Goal: Information Seeking & Learning: Learn about a topic

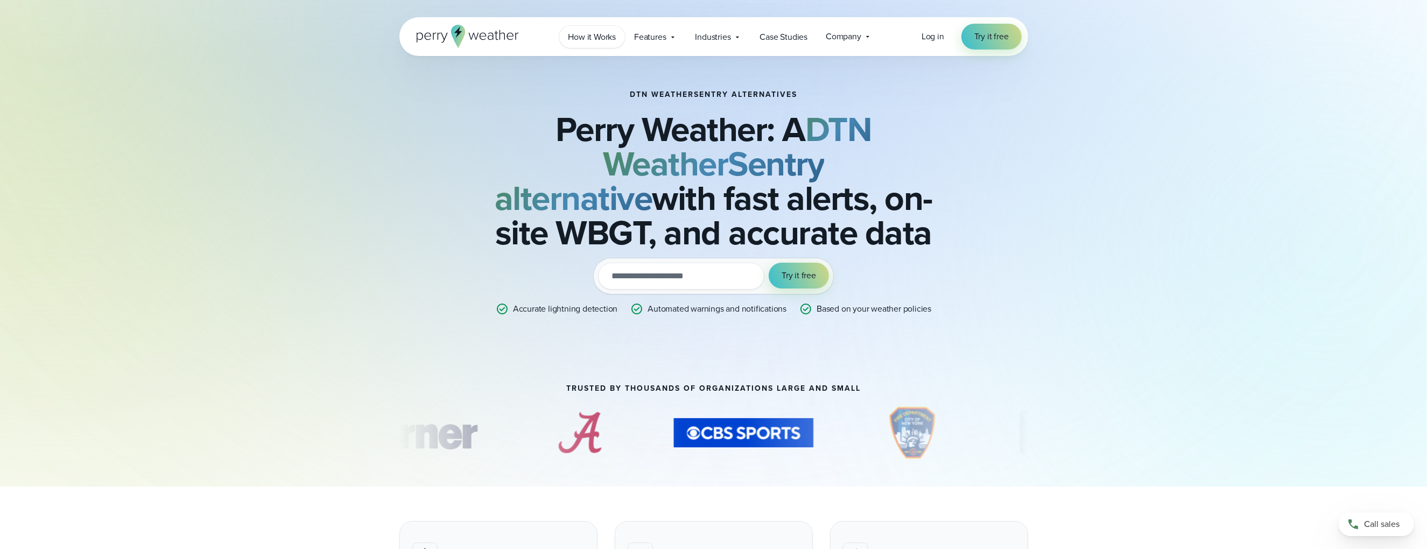
click at [619, 33] on link "How it Works" at bounding box center [592, 37] width 66 height 22
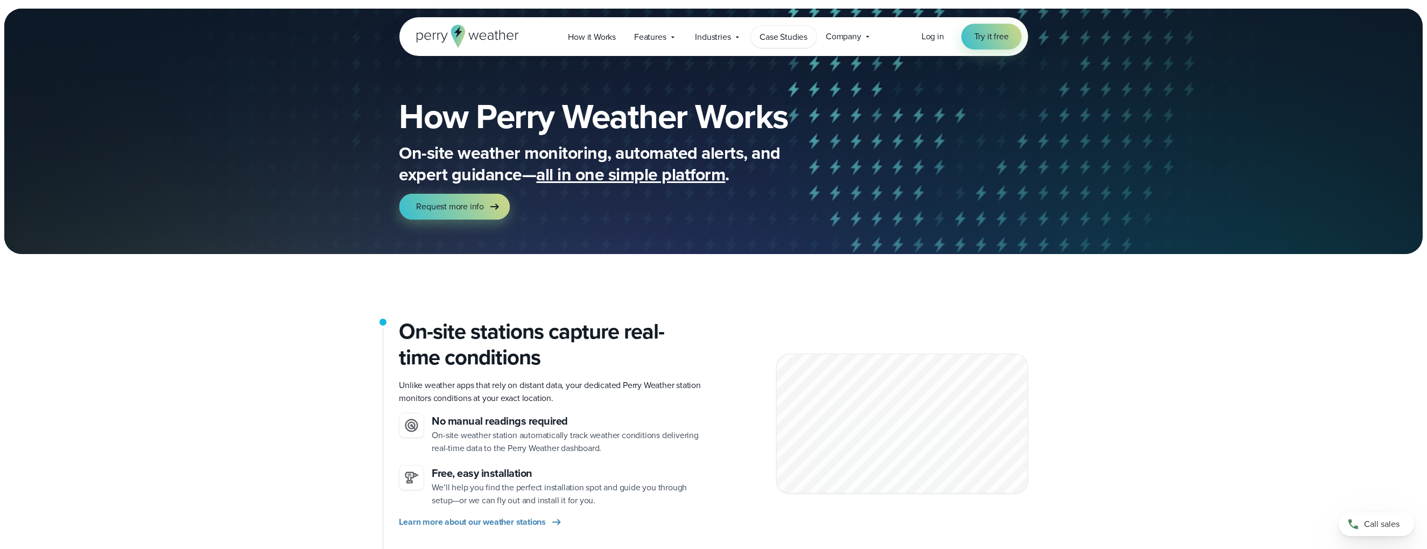
click at [794, 38] on span "Case Studies" at bounding box center [784, 37] width 48 height 13
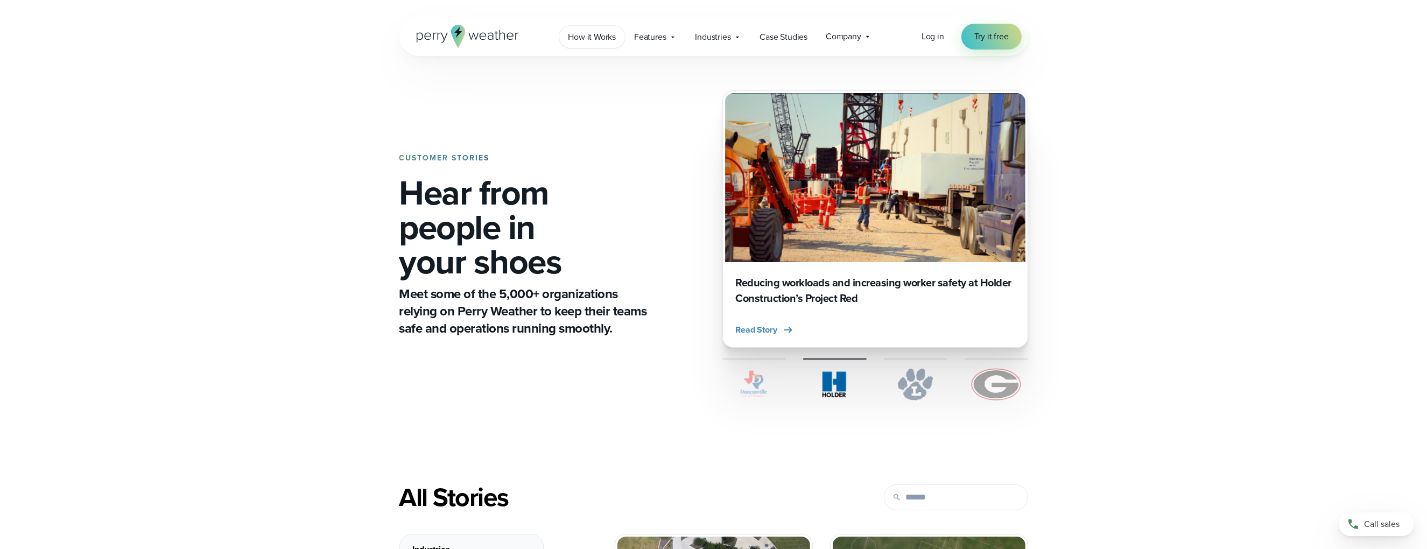
click at [579, 32] on span "How it Works" at bounding box center [592, 37] width 48 height 13
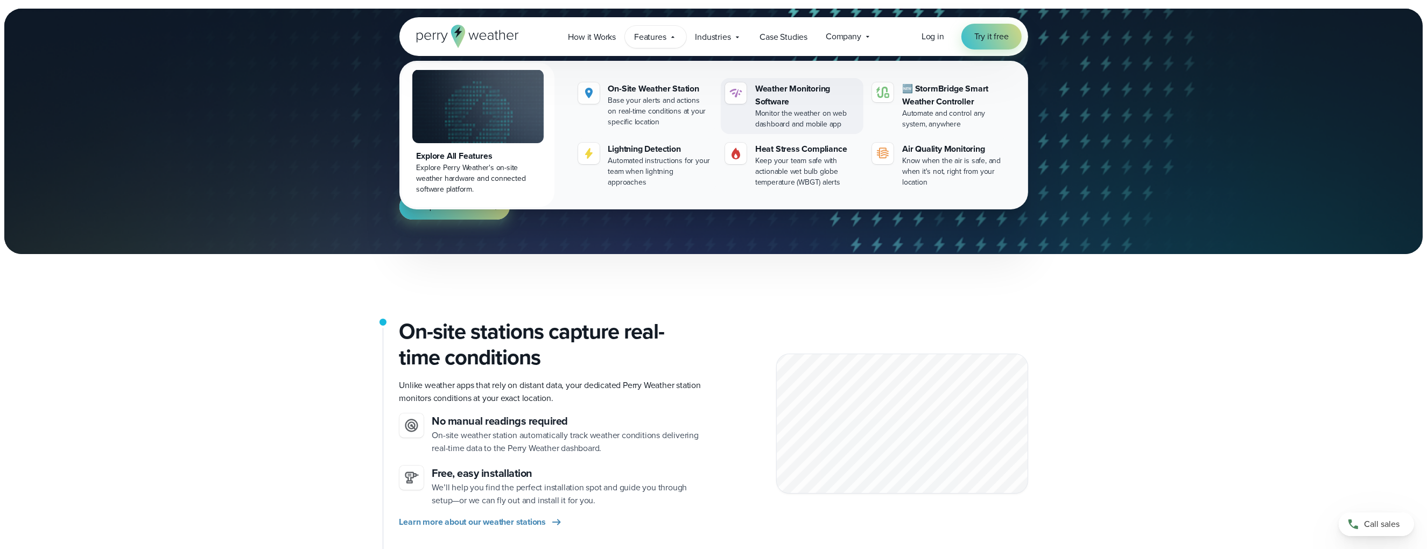
click at [790, 115] on div "Monitor the weather on web dashboard and mobile app" at bounding box center [807, 119] width 104 height 22
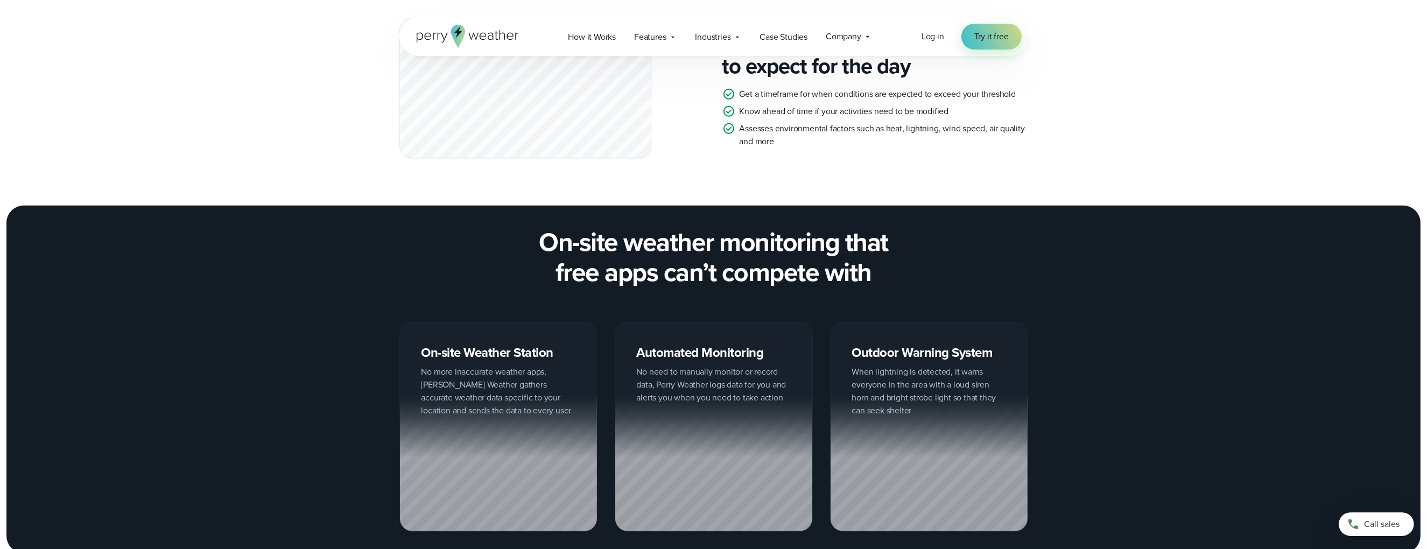
scroll to position [1453, 0]
